Goal: Navigation & Orientation: Find specific page/section

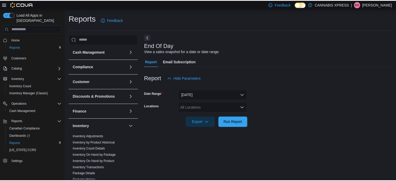
scroll to position [3, 0]
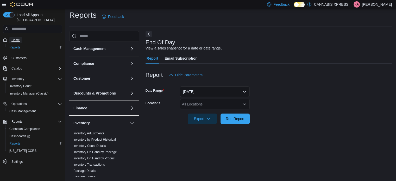
click at [17, 37] on span "Home" at bounding box center [15, 40] width 8 height 6
